Goal: Check status: Check status

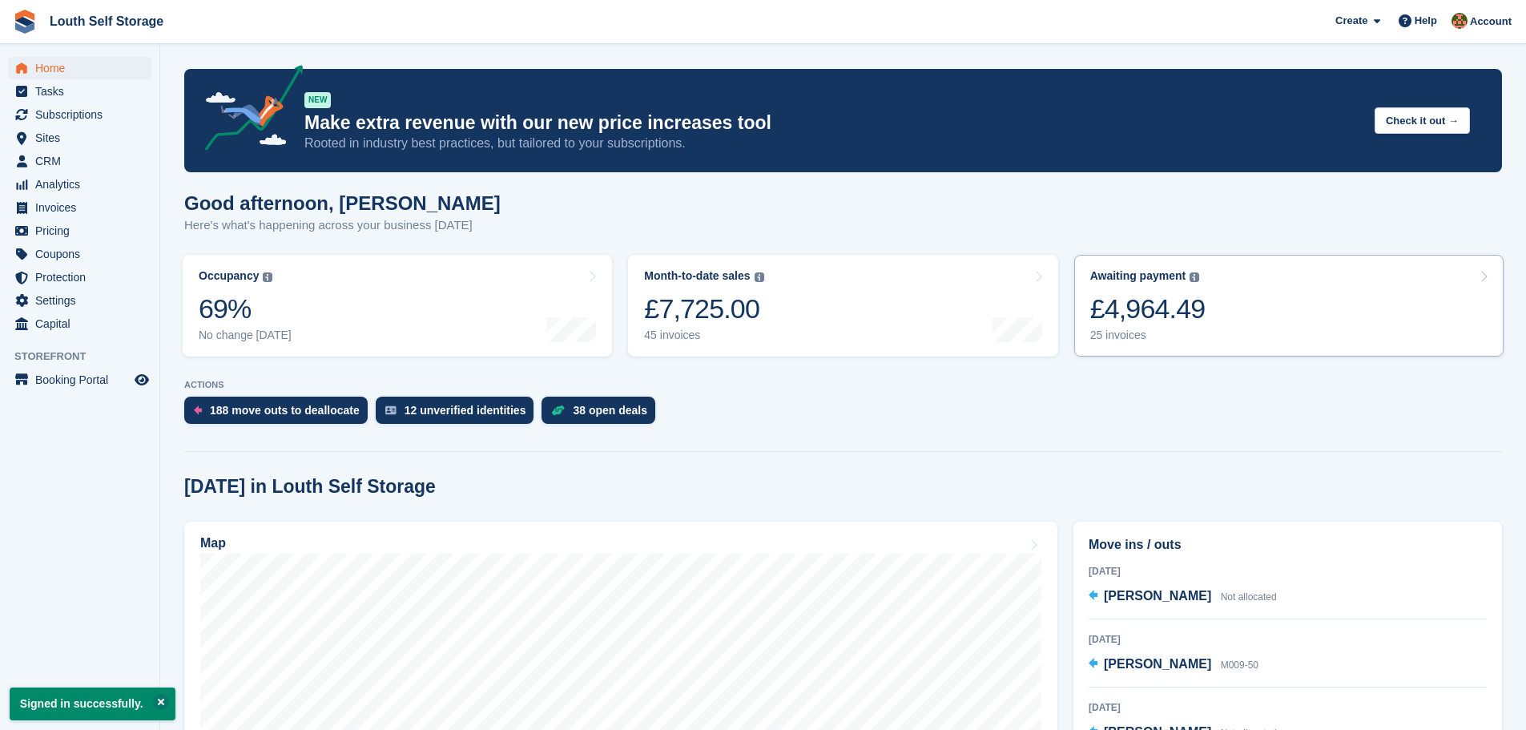
click at [1110, 340] on div "25 invoices" at bounding box center [1147, 335] width 115 height 14
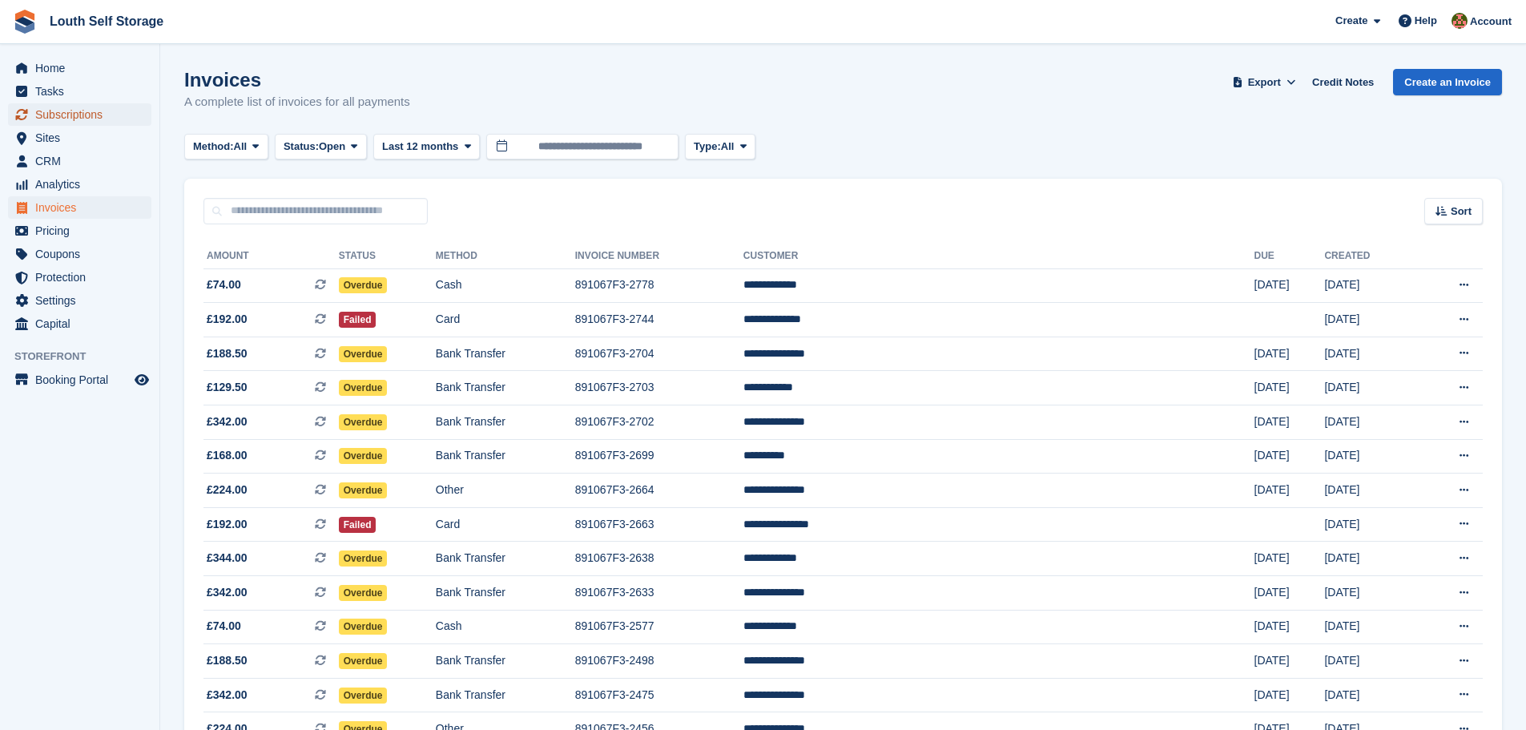
click at [71, 121] on span "Subscriptions" at bounding box center [83, 114] width 96 height 22
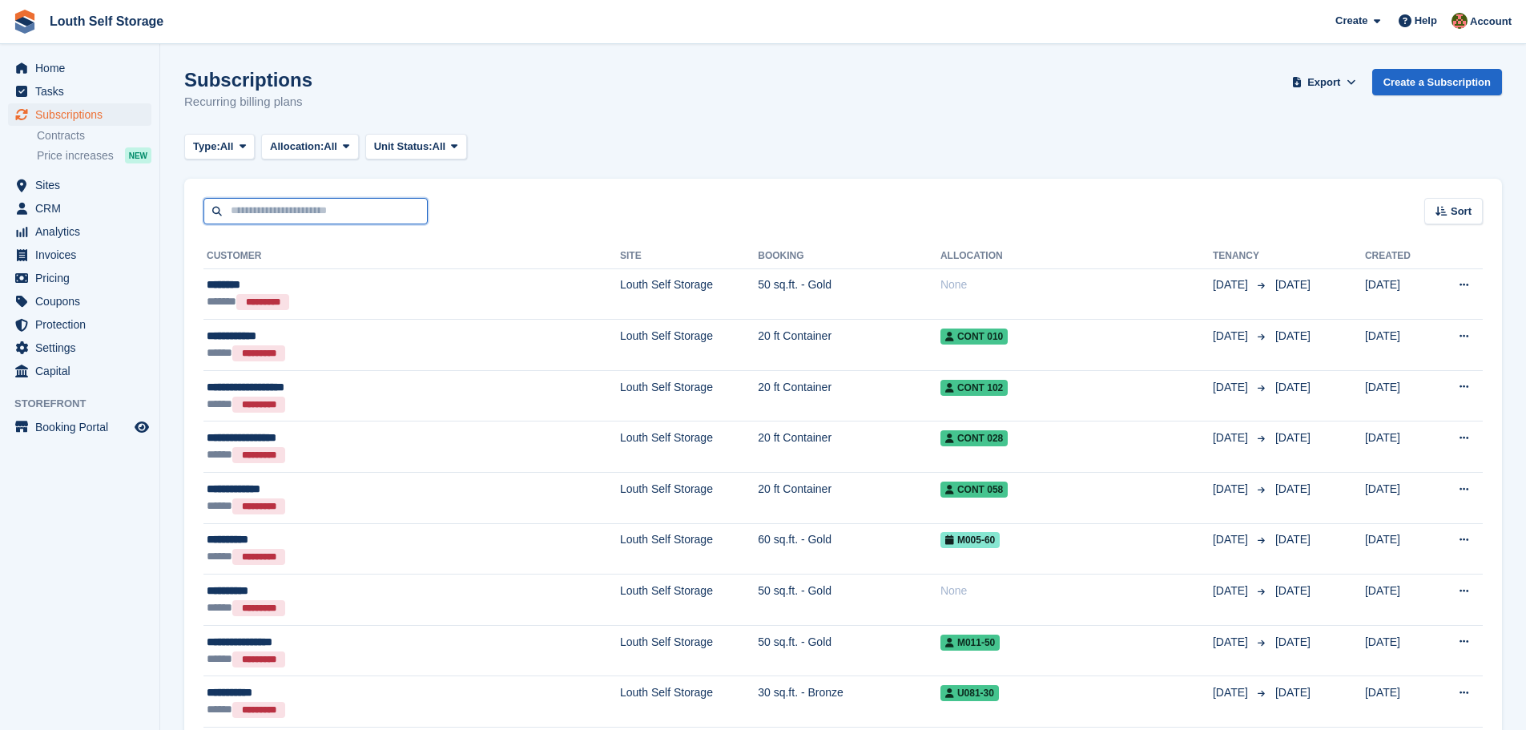
click at [302, 215] on input "text" at bounding box center [315, 211] width 224 height 26
type input "******"
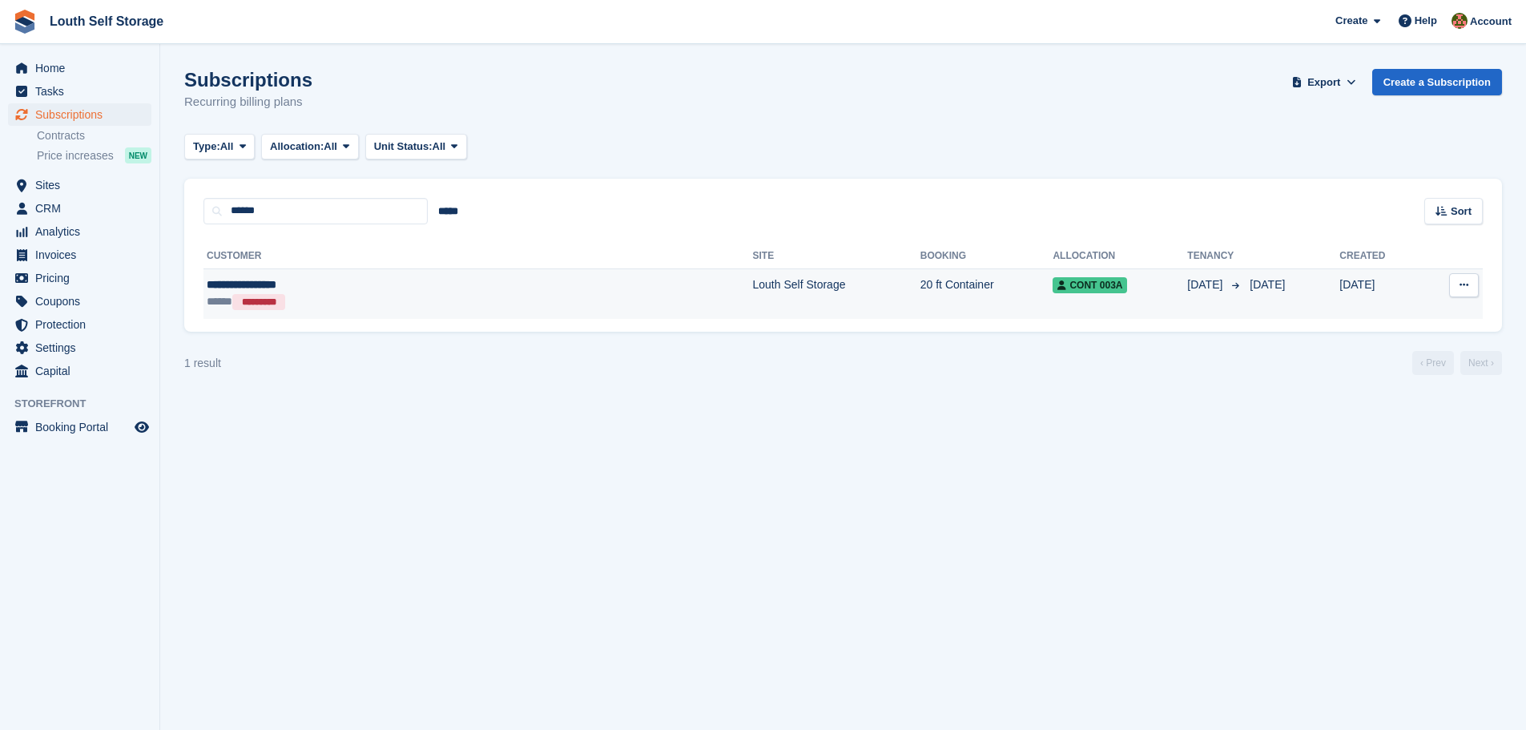
click at [752, 307] on td "Louth Self Storage" at bounding box center [835, 293] width 167 height 50
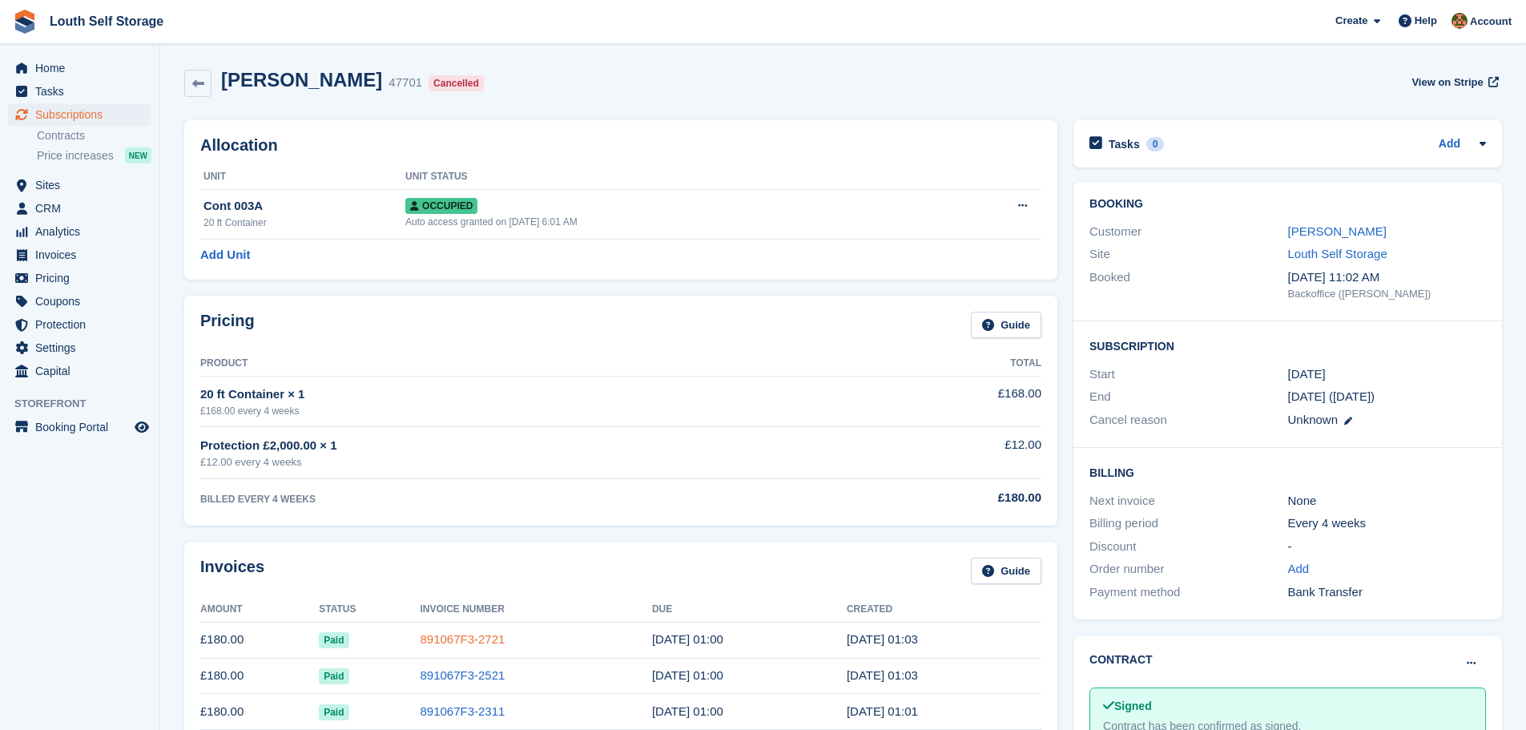
click at [454, 640] on link "891067F3-2721" at bounding box center [462, 639] width 85 height 14
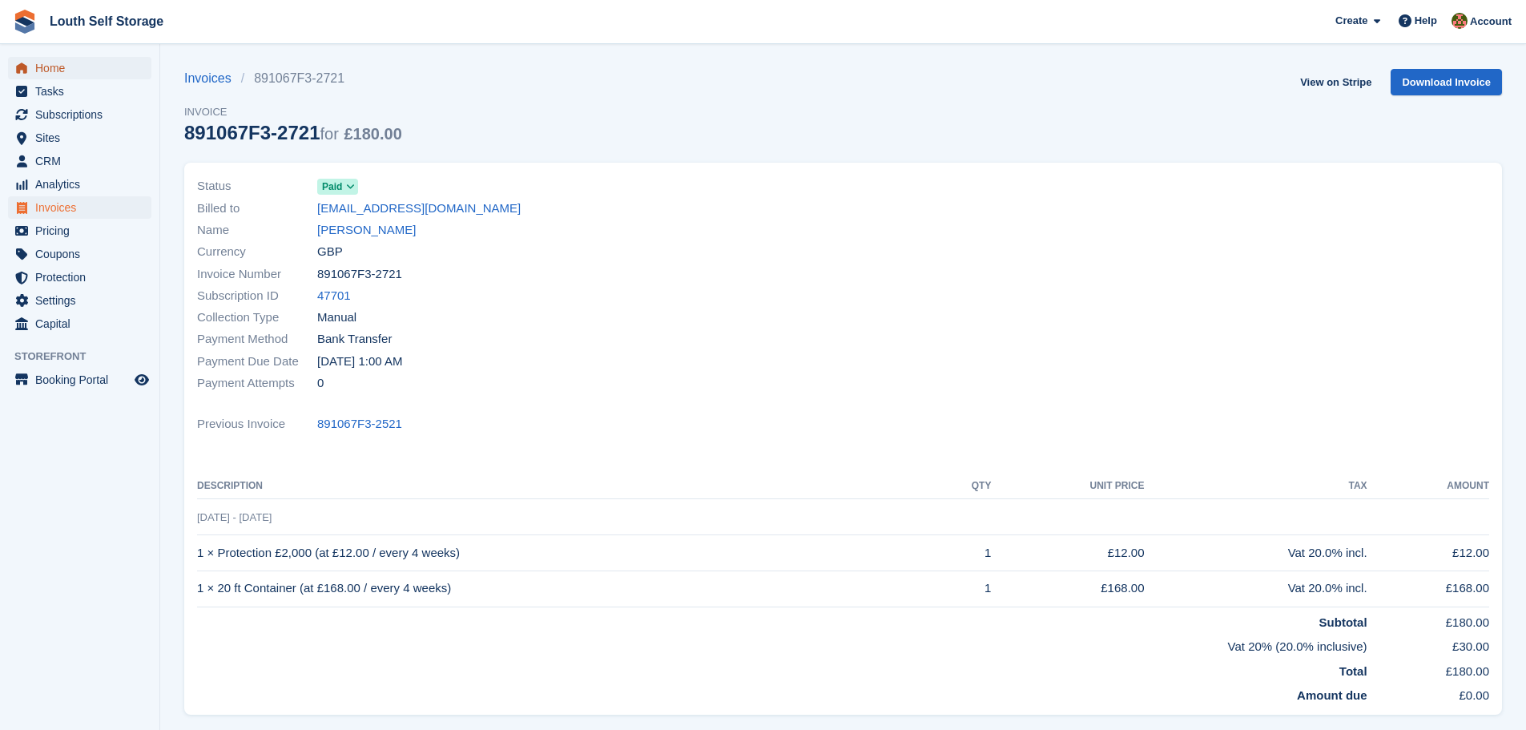
click at [46, 65] on span "Home" at bounding box center [83, 68] width 96 height 22
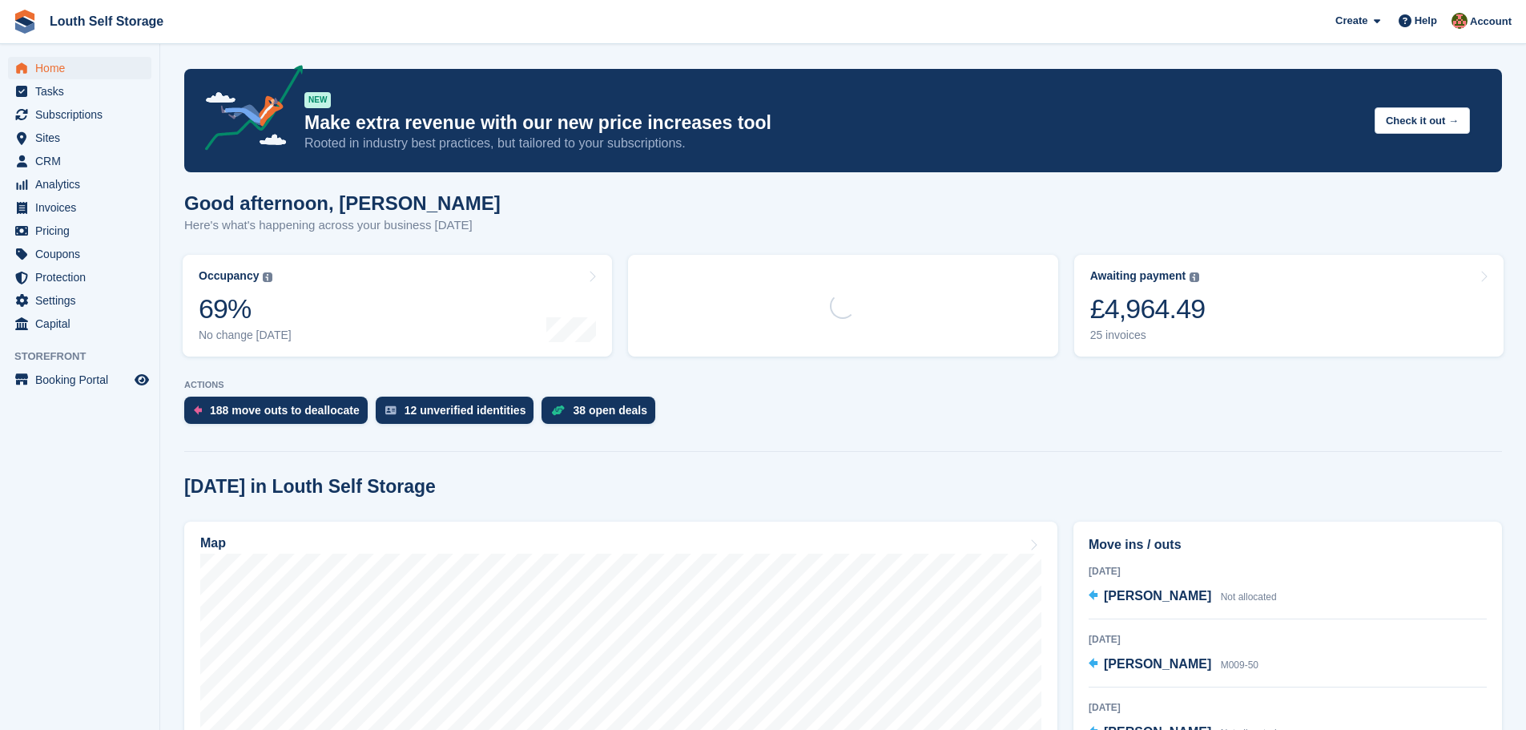
click at [1114, 337] on div "25 invoices" at bounding box center [1147, 335] width 115 height 14
